Goal: Book appointment/travel/reservation

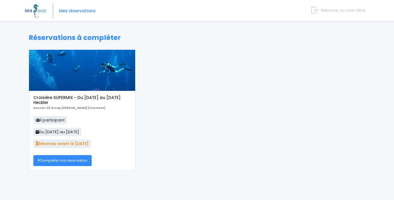
click at [81, 160] on link "Compléter ma réservation" at bounding box center [62, 160] width 58 height 11
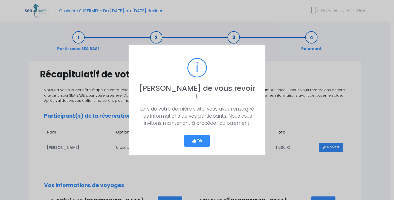
click at [199, 137] on button "Ok" at bounding box center [197, 140] width 26 height 11
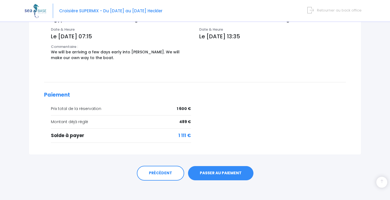
scroll to position [205, 0]
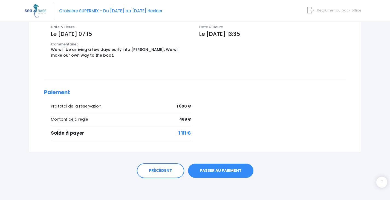
click at [231, 171] on link "PASSER AU PAIEMENT" at bounding box center [220, 171] width 65 height 14
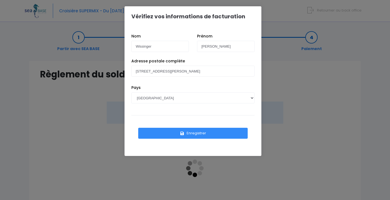
click at [199, 136] on button "Enregistrer" at bounding box center [193, 133] width 110 height 11
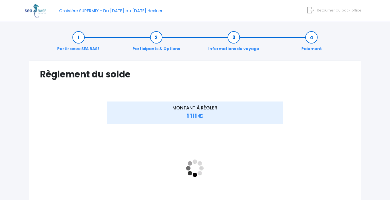
click at [317, 10] on link "Retourner au back office" at bounding box center [336, 10] width 52 height 5
